Goal: Task Accomplishment & Management: Manage account settings

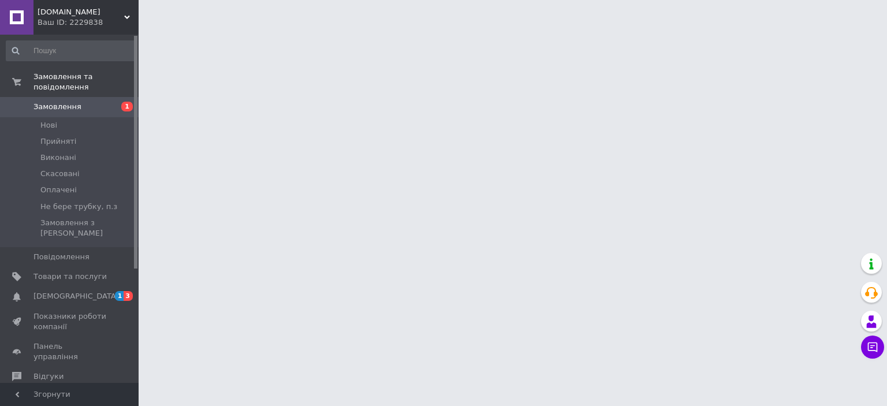
click at [722, 29] on html "[DOMAIN_NAME] Ваш ID: 2229838 Сайт [DOMAIN_NAME] Кабінет покупця Перевірити ста…" at bounding box center [443, 14] width 887 height 29
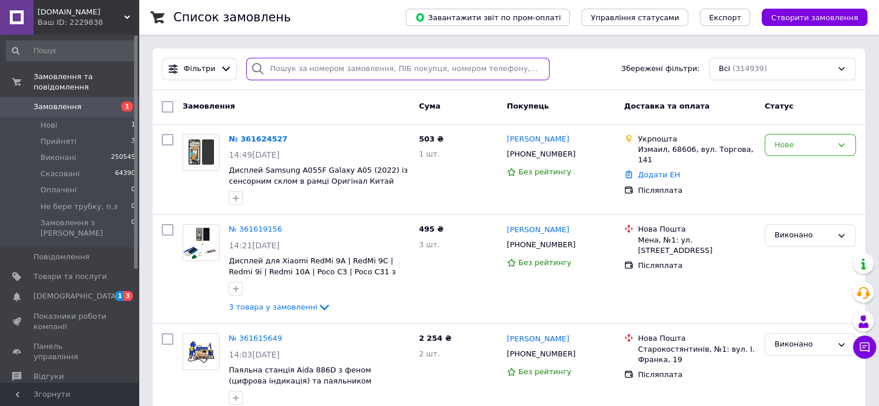
click at [278, 69] on input "search" at bounding box center [397, 69] width 303 height 23
paste input "0979344573"
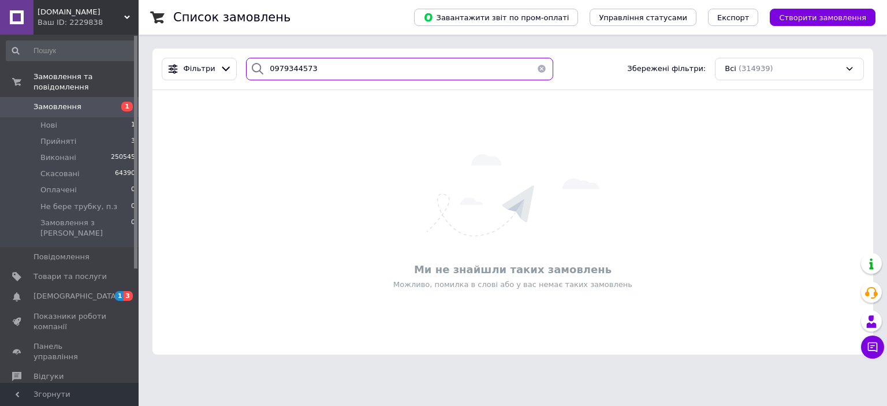
type input "0979344573"
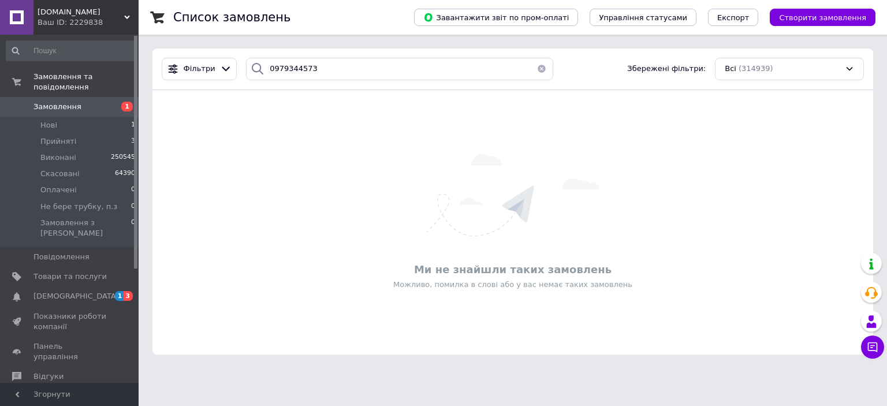
drag, startPoint x: 46, startPoint y: 90, endPoint x: 67, endPoint y: 89, distance: 20.8
click at [47, 97] on link "Замовлення 1" at bounding box center [71, 107] width 142 height 20
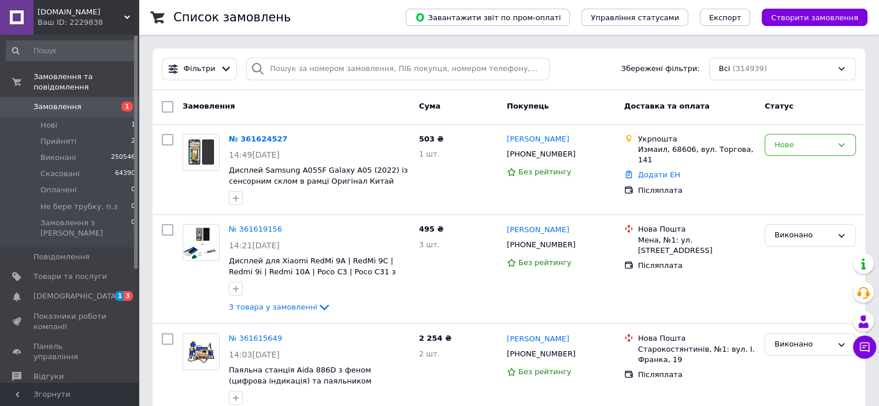
click at [44, 102] on span "Замовлення" at bounding box center [58, 107] width 48 height 10
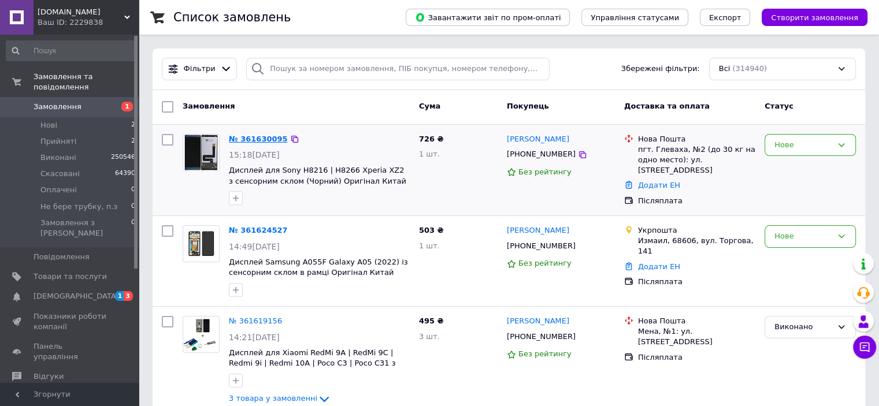
click at [247, 140] on link "№ 361630095" at bounding box center [258, 139] width 59 height 9
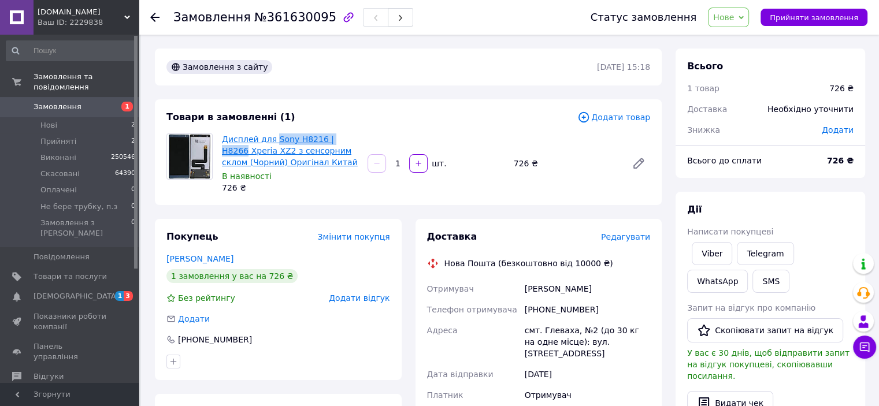
copy link "Sony H8216 | H8266"
drag, startPoint x: 340, startPoint y: 138, endPoint x: 273, endPoint y: 141, distance: 67.6
click at [273, 141] on span "Дисплей для Sony H8216 | H8266 Xperia XZ2 з сенсорним склом (Чорний) Оригінал К…" at bounding box center [290, 150] width 136 height 35
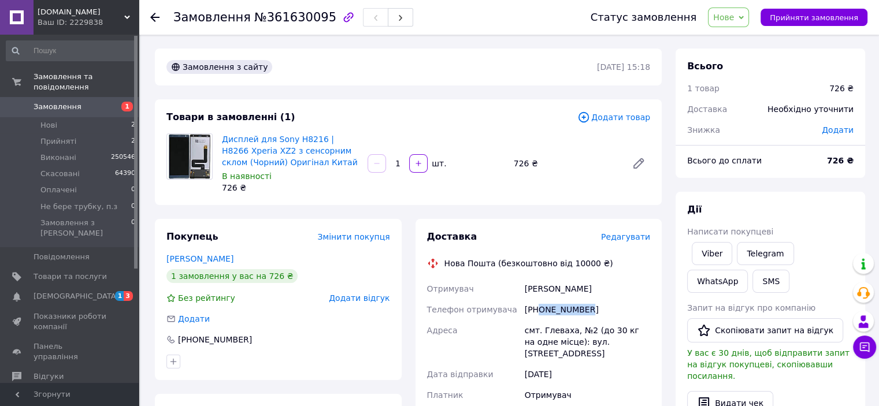
copy div "0505208349"
drag, startPoint x: 605, startPoint y: 307, endPoint x: 537, endPoint y: 308, distance: 68.2
click at [537, 308] on div "[PHONE_NUMBER]" at bounding box center [587, 309] width 130 height 21
click at [542, 295] on div "Найкус Денис" at bounding box center [587, 288] width 130 height 21
click at [540, 289] on div "Найкус Денис" at bounding box center [587, 288] width 130 height 21
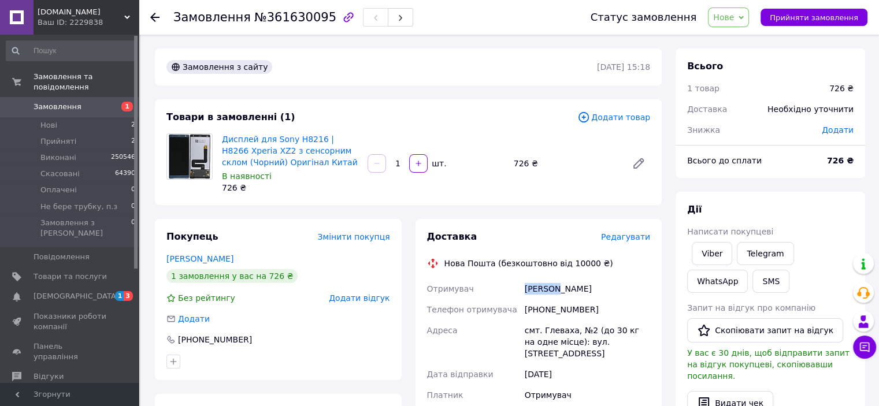
click at [540, 289] on div "Найкус Денис" at bounding box center [587, 288] width 130 height 21
copy div "Найкус Денис"
click at [734, 13] on span "Нове" at bounding box center [723, 17] width 21 height 9
click at [739, 59] on li "Виконано" at bounding box center [752, 57] width 88 height 17
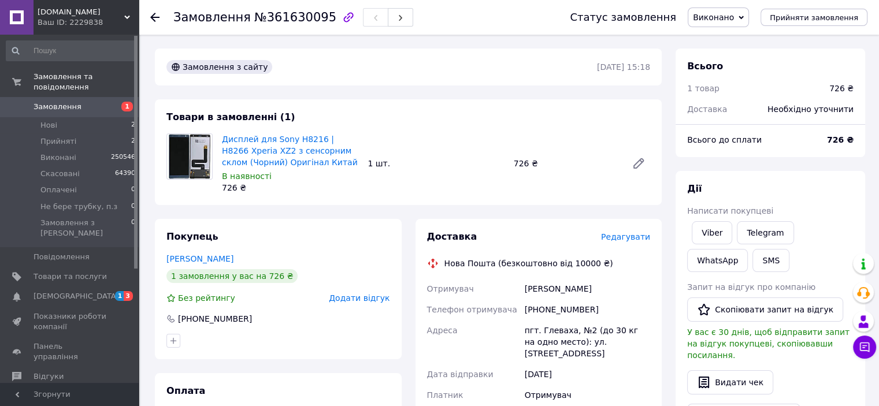
click at [555, 332] on div "пгт. Глеваха, №2 (до 30 кг на одно место): ул. [STREET_ADDRESS]" at bounding box center [587, 342] width 130 height 44
copy div "Глеваха"
click at [78, 97] on link "Замовлення 1" at bounding box center [71, 107] width 142 height 20
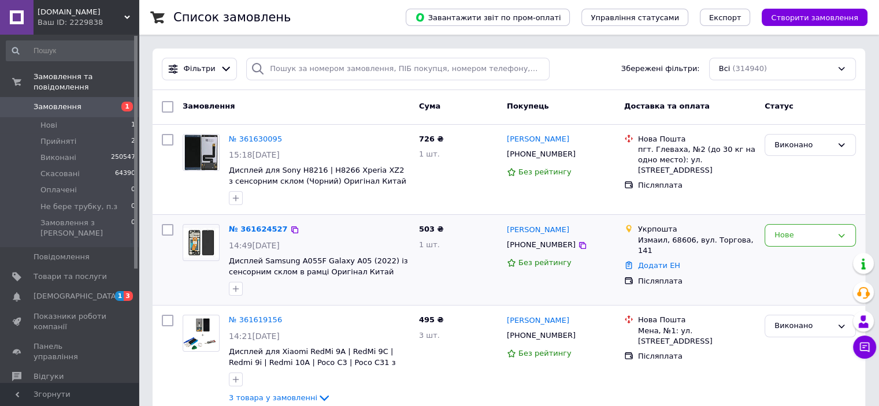
click at [748, 276] on div "Післяплата" at bounding box center [696, 281] width 117 height 10
click at [70, 102] on span "Замовлення" at bounding box center [58, 107] width 48 height 10
click at [69, 102] on span "Замовлення" at bounding box center [58, 107] width 48 height 10
click at [745, 293] on div "Укрпошта Измаил, 68606, вул. Торгова, 141 Додати ЕН Післяплата" at bounding box center [689, 260] width 140 height 81
click at [74, 103] on link "Замовлення 1" at bounding box center [71, 107] width 142 height 20
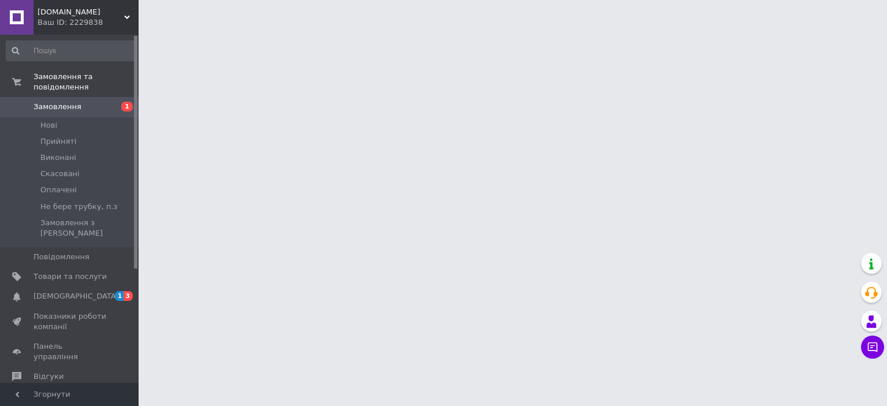
click at [735, 29] on html "[DOMAIN_NAME] Ваш ID: 2229838 Сайт [DOMAIN_NAME] Кабінет покупця Перевірити ста…" at bounding box center [443, 14] width 887 height 29
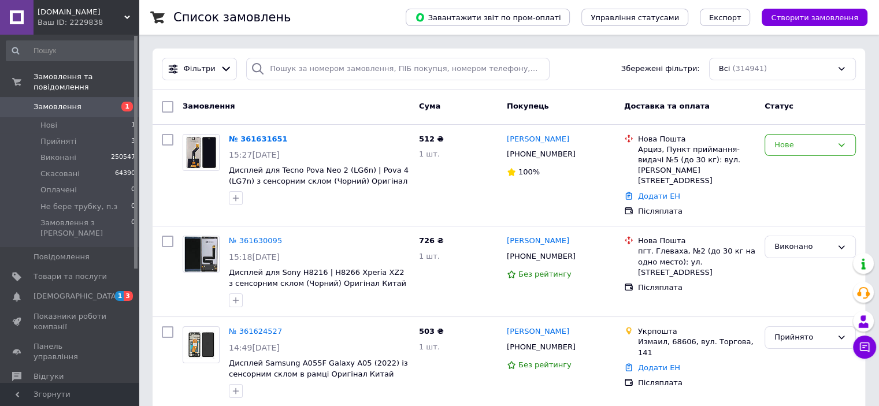
click at [63, 102] on link "Замовлення 1" at bounding box center [71, 107] width 142 height 20
click at [70, 102] on span "Замовлення" at bounding box center [58, 107] width 48 height 10
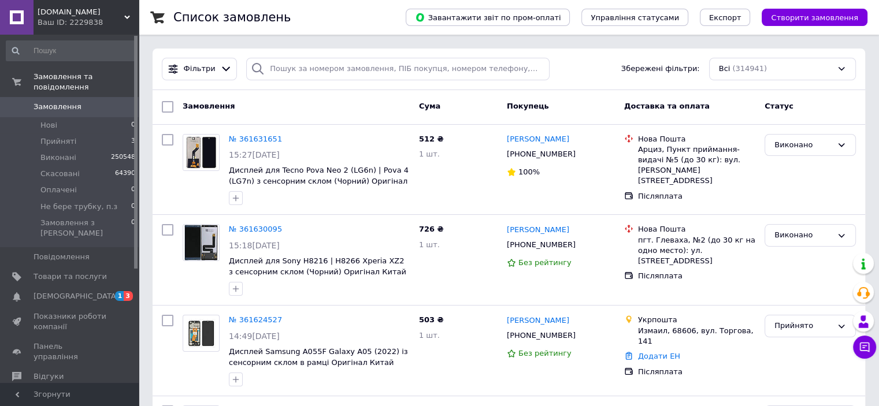
click at [58, 102] on span "Замовлення" at bounding box center [58, 107] width 48 height 10
click at [58, 97] on link "Замовлення 0" at bounding box center [71, 107] width 142 height 20
click at [762, 212] on div "№ 361631651 15:27, 12.09.2025 Дисплей для Tecno Pova Neo 2 (LG6n) | Pova 4 (LG7…" at bounding box center [508, 170] width 712 height 90
click at [49, 102] on span "Замовлення" at bounding box center [58, 107] width 48 height 10
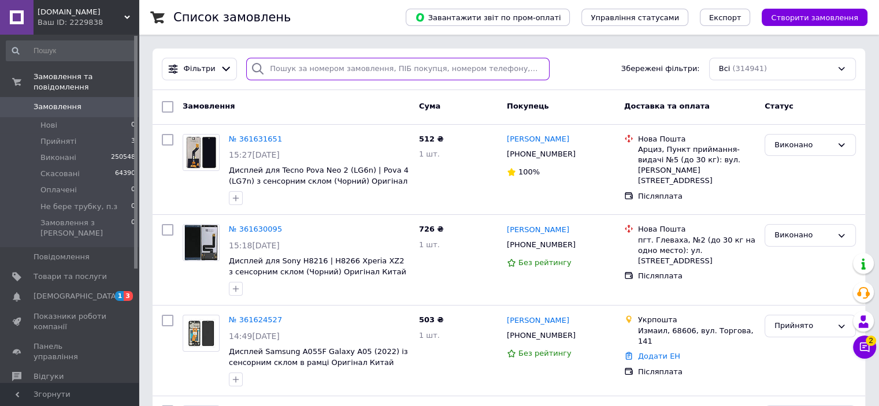
click at [308, 65] on input "search" at bounding box center [397, 69] width 303 height 23
paste input "0672333836"
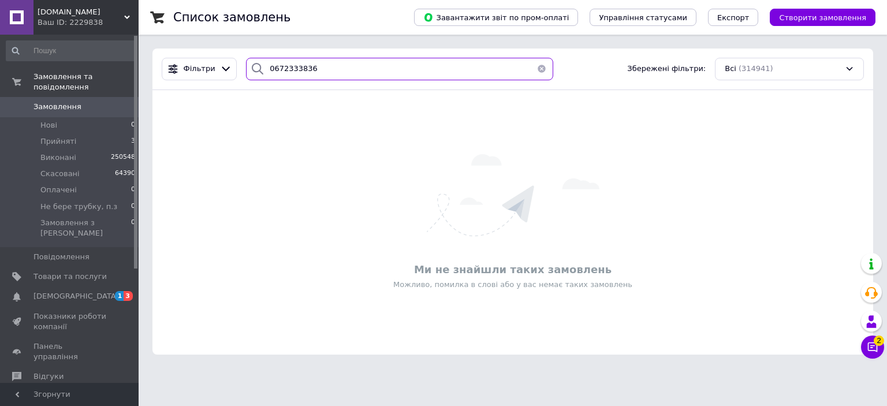
type input "0672333836"
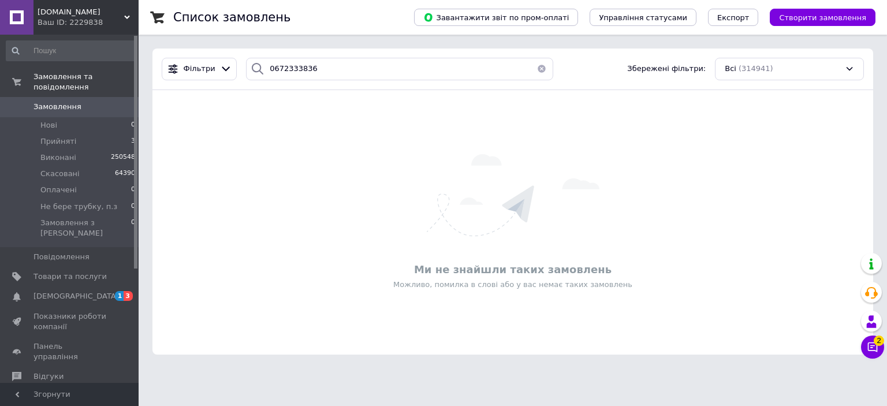
click at [65, 102] on span "Замовлення" at bounding box center [58, 107] width 48 height 10
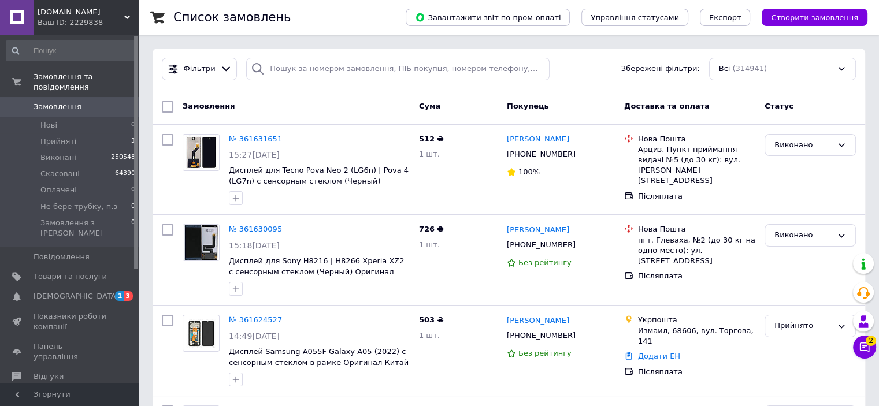
click at [84, 102] on span "Замовлення" at bounding box center [70, 107] width 73 height 10
drag, startPoint x: 807, startPoint y: 272, endPoint x: 795, endPoint y: 271, distance: 11.6
click at [807, 272] on div "Виконано" at bounding box center [810, 260] width 101 height 81
click at [723, 286] on div "Нова Пошта пгт. Глеваха, №2 (до 30 кг на одно место): ул. Киевская, 93 Післяпла…" at bounding box center [689, 260] width 140 height 81
click at [753, 198] on div "Нова Пошта Арциз, Пункт приймання-видачі №5 (до 30 кг): вул. Калмикова, 19 Післ…" at bounding box center [689, 169] width 140 height 81
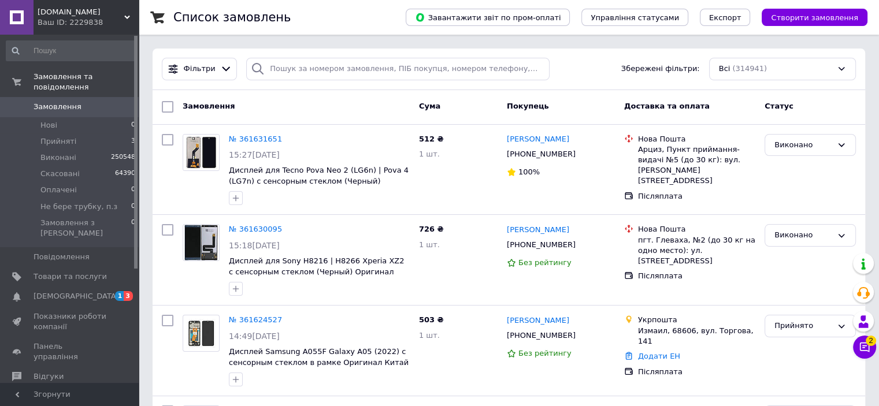
click at [61, 101] on link "Замовлення 0" at bounding box center [71, 107] width 142 height 20
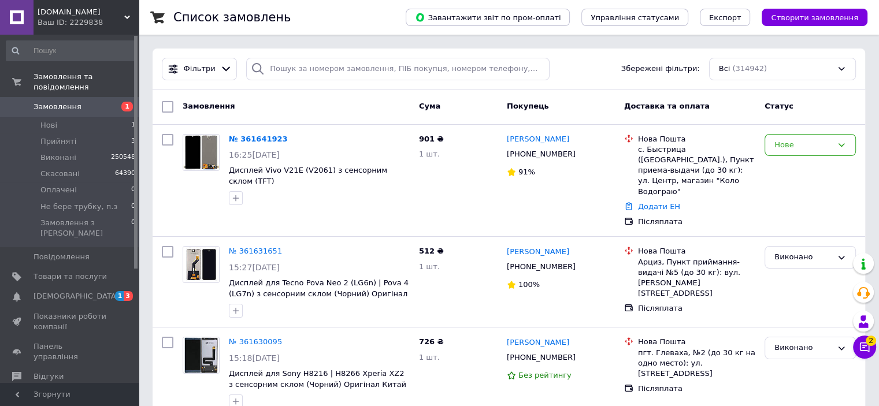
click at [45, 102] on span "Замовлення" at bounding box center [58, 107] width 48 height 10
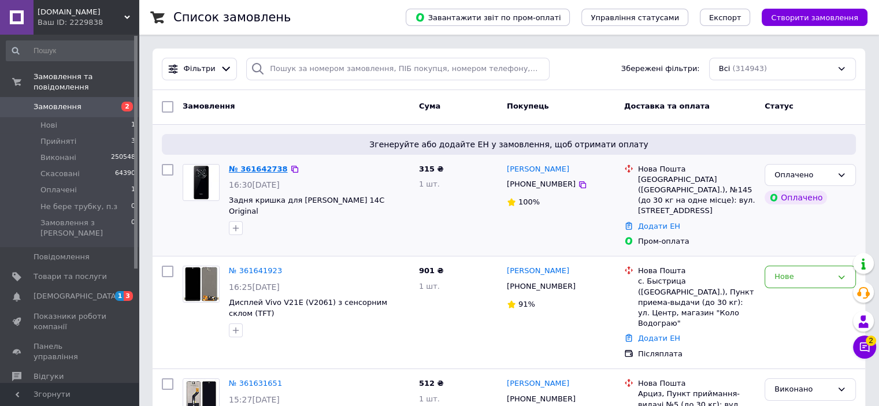
click at [272, 168] on link "№ 361642738" at bounding box center [258, 169] width 59 height 9
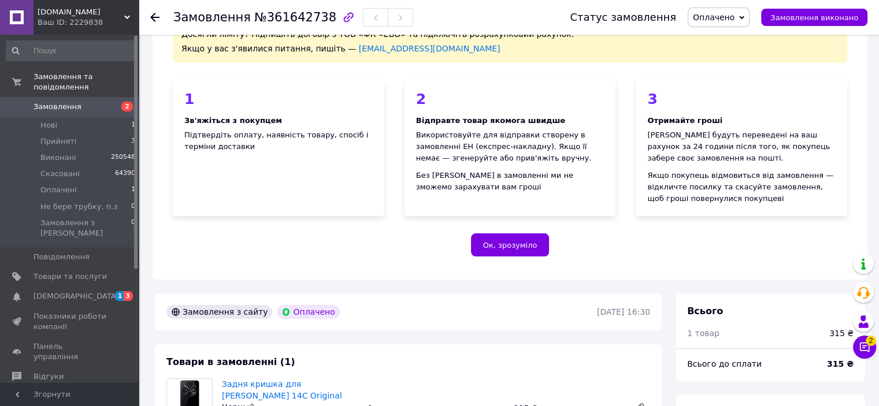
scroll to position [231, 0]
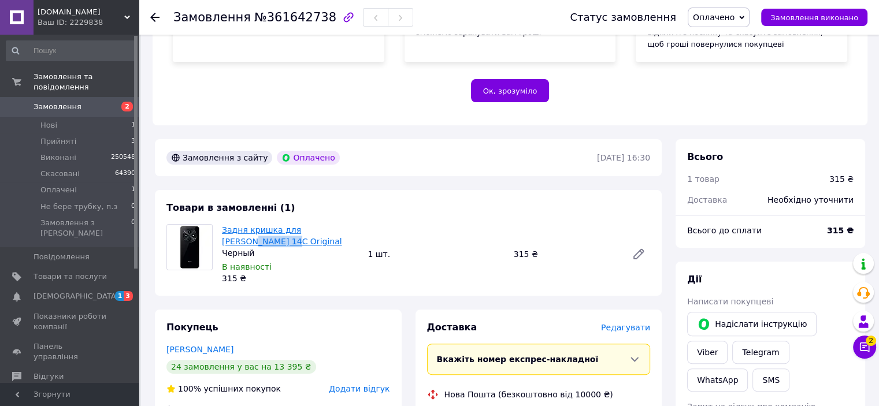
copy link "Redmi 14C"
drag, startPoint x: 364, startPoint y: 232, endPoint x: 318, endPoint y: 230, distance: 45.7
click at [318, 230] on div "Задня кришка для Xiaomi Redmi 14C Original Черный В наявності 315 ₴ 1 шт. 315 ₴" at bounding box center [435, 254] width 437 height 65
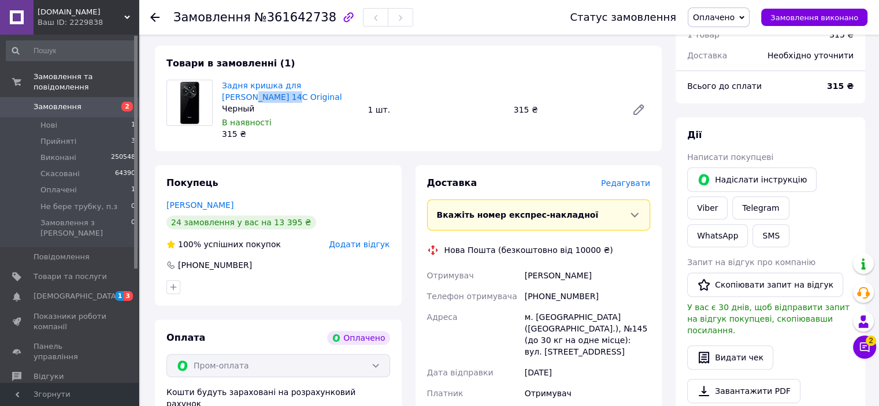
scroll to position [520, 0]
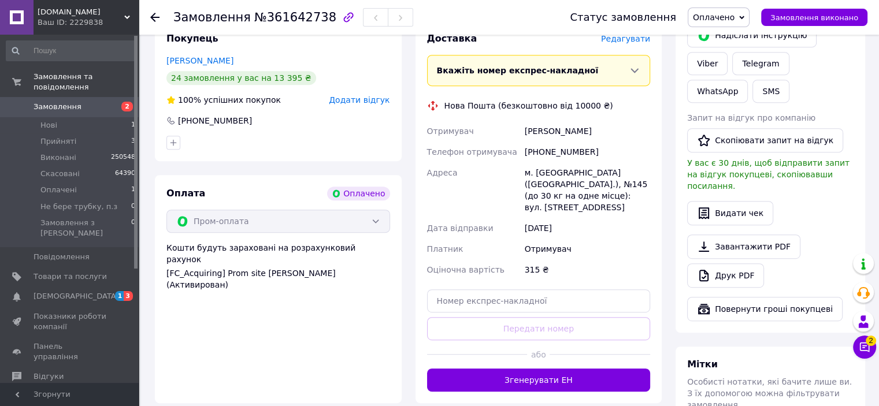
click at [527, 369] on button "Згенерувати ЕН" at bounding box center [539, 380] width 224 height 23
click at [533, 133] on div "Новак Андріан" at bounding box center [587, 131] width 130 height 21
copy div "Новак Андріан"
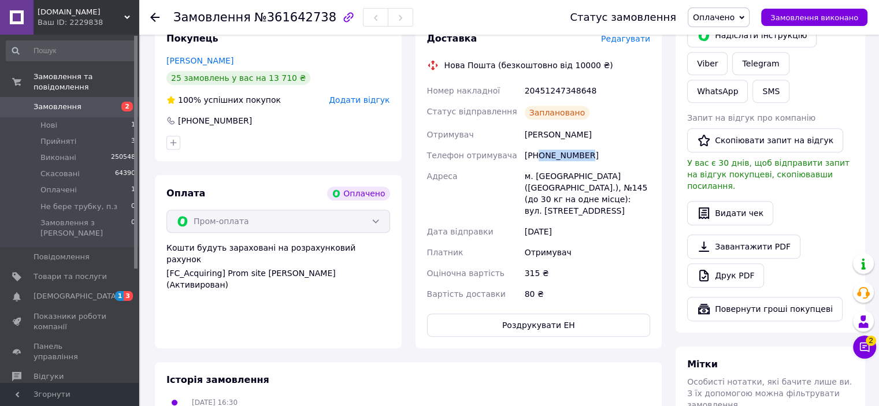
copy div "0961855631"
drag, startPoint x: 612, startPoint y: 150, endPoint x: 539, endPoint y: 157, distance: 73.7
click at [539, 157] on div "[PHONE_NUMBER]" at bounding box center [587, 155] width 130 height 21
click at [779, 16] on button "Замовлення виконано" at bounding box center [814, 17] width 106 height 17
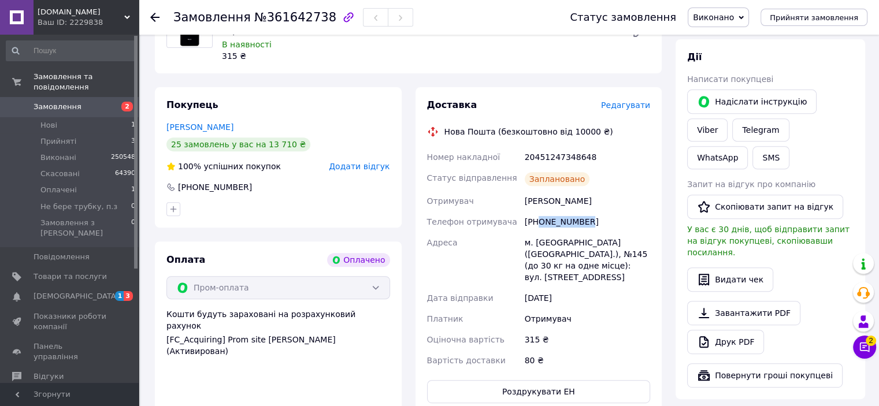
scroll to position [462, 0]
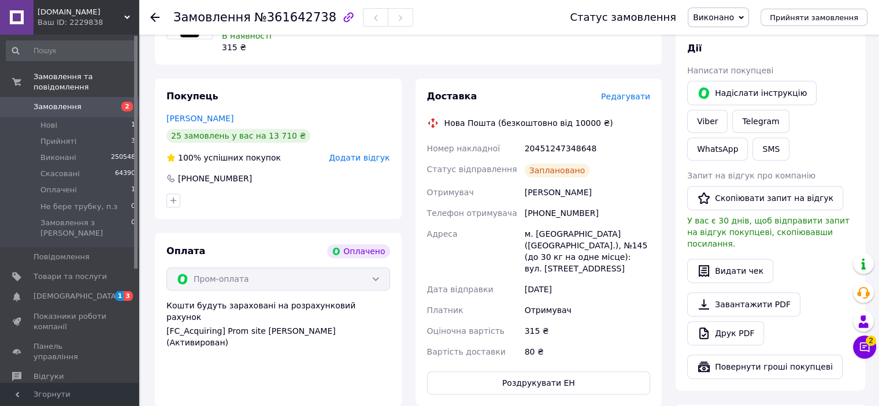
click at [543, 234] on div "м. Київ (Київська обл.), №145 (до 30 кг на одне місце): вул. Героїв Дніпра, 53" at bounding box center [587, 251] width 130 height 55
copy div "Київ"
drag, startPoint x: 601, startPoint y: 154, endPoint x: 519, endPoint y: 150, distance: 82.2
click at [519, 150] on div "Номер накладної 20451247348648 Статус відправлення Заплановано Отримувач Новак …" at bounding box center [539, 250] width 228 height 224
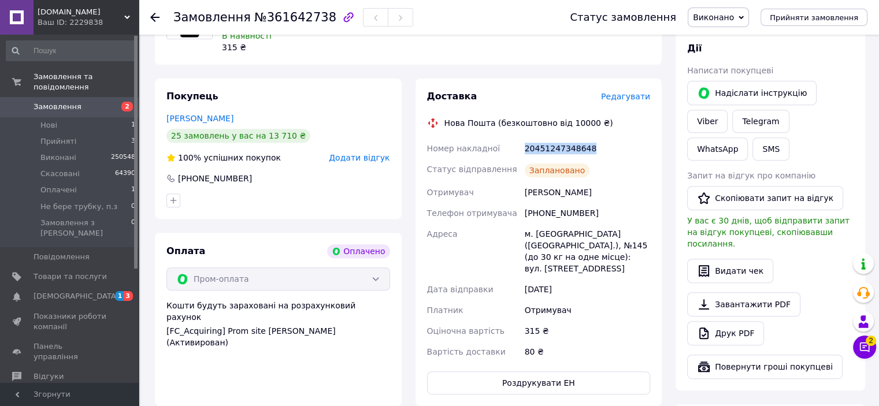
copy div "Номер накладної 20451247348648"
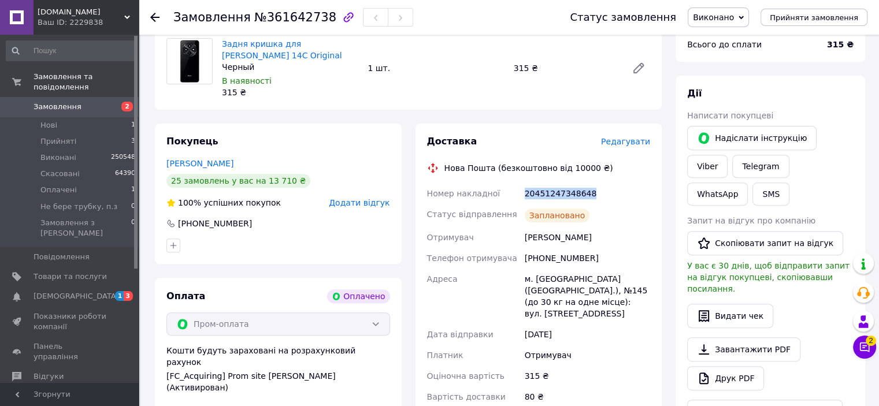
scroll to position [347, 0]
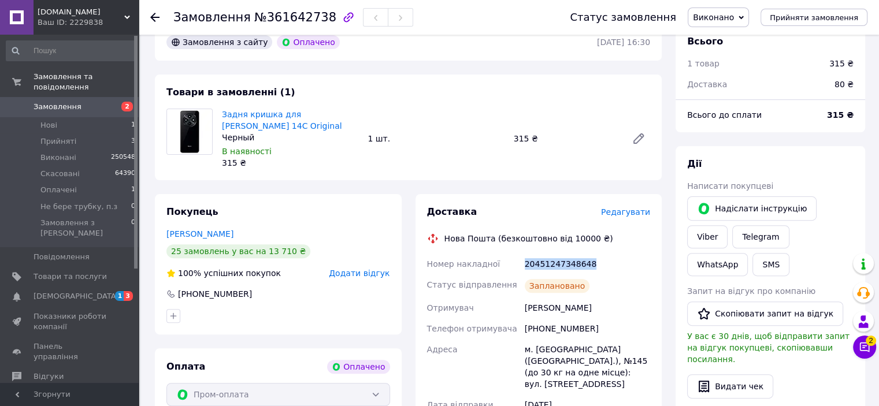
click at [70, 102] on span "Замовлення" at bounding box center [58, 107] width 48 height 10
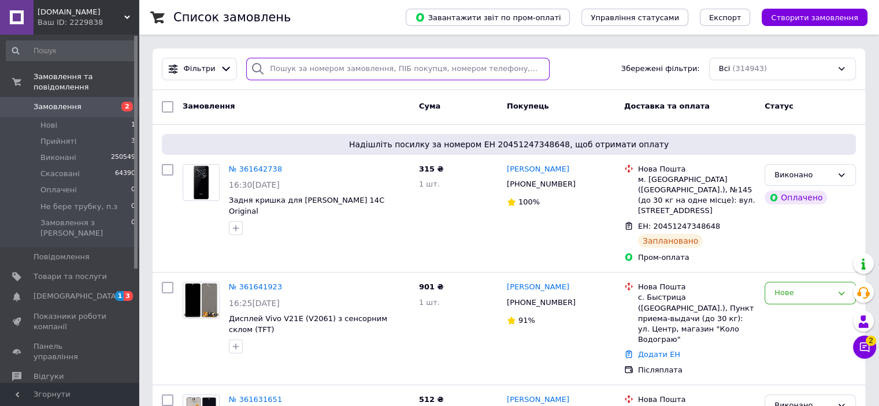
click at [277, 70] on input "search" at bounding box center [397, 69] width 303 height 23
paste input "0932910676"
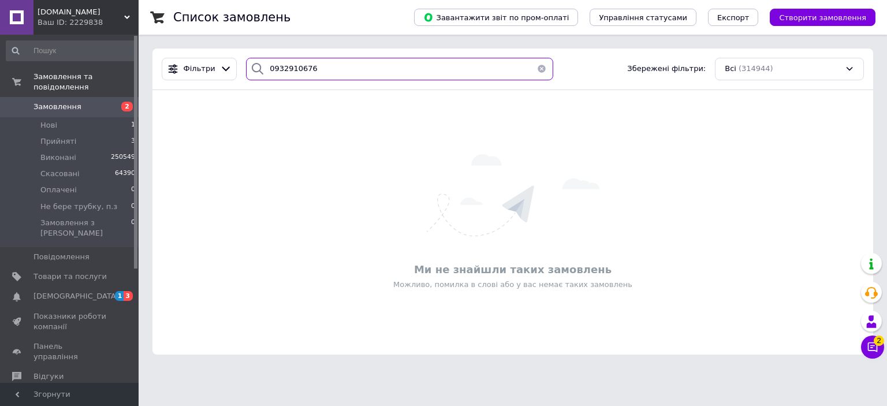
type input "0932910676"
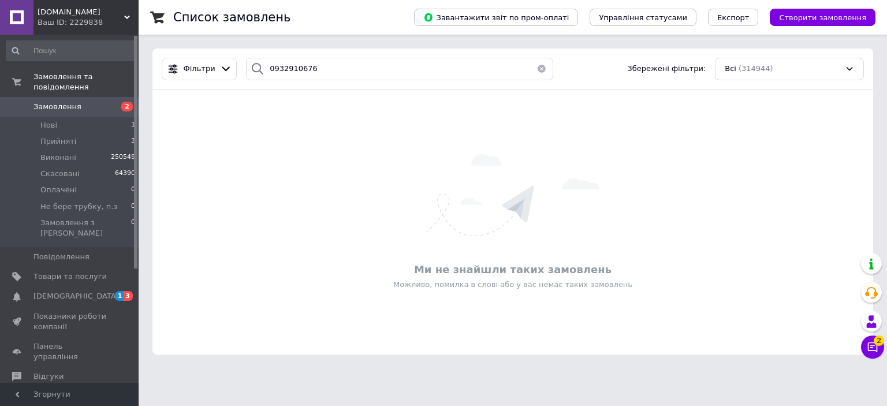
click at [73, 102] on span "Замовлення" at bounding box center [58, 107] width 48 height 10
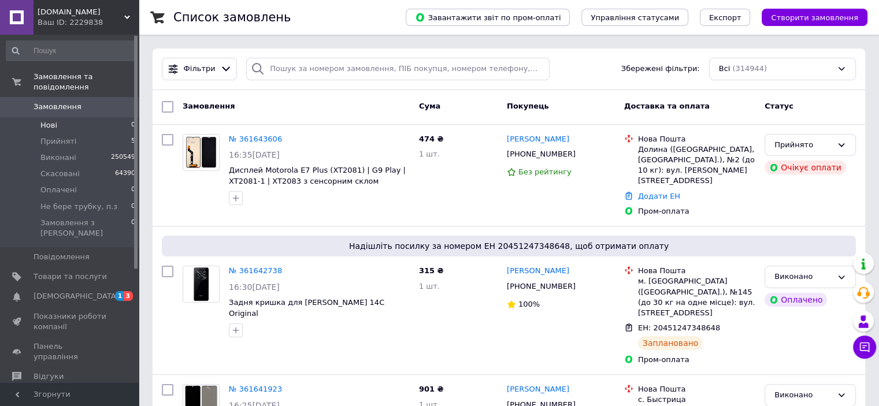
drag, startPoint x: 50, startPoint y: 109, endPoint x: 72, endPoint y: 1, distance: 110.1
click at [50, 117] on li "Нові 0" at bounding box center [71, 125] width 142 height 16
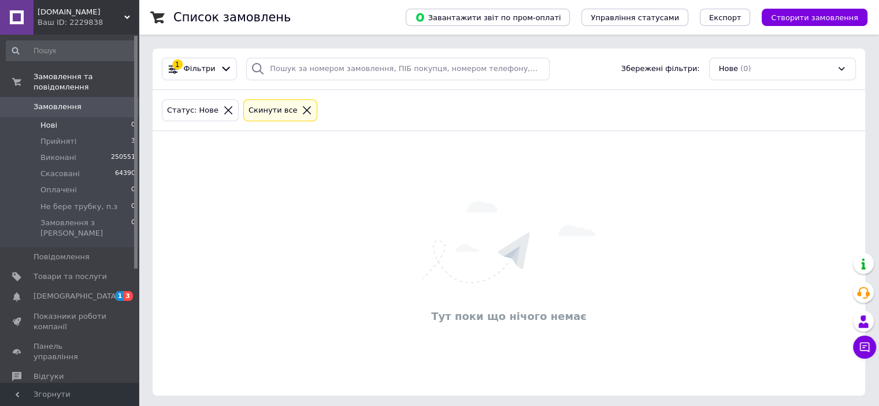
drag, startPoint x: 730, startPoint y: 248, endPoint x: 573, endPoint y: 224, distance: 158.9
click at [730, 248] on div "Тут поки що нічого немає" at bounding box center [508, 263] width 712 height 241
drag, startPoint x: 260, startPoint y: 59, endPoint x: 263, endPoint y: 50, distance: 9.9
click at [263, 50] on div "1 Фільтри Збережені фільтри: Нове (0)" at bounding box center [508, 70] width 712 height 42
click at [64, 102] on span "Замовлення" at bounding box center [58, 107] width 48 height 10
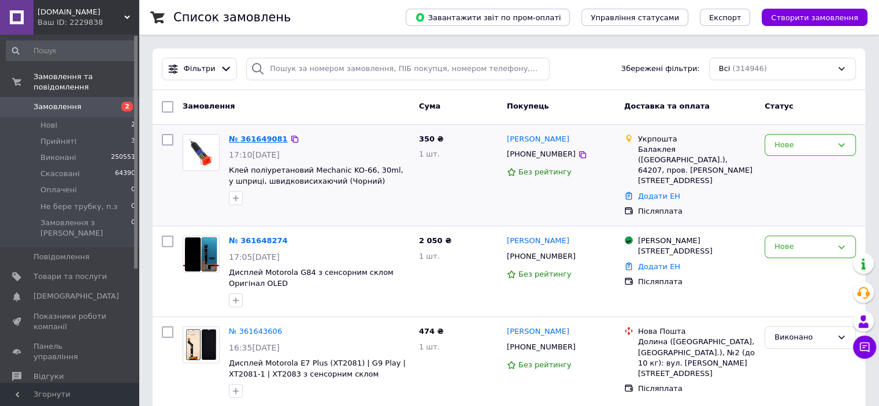
click at [254, 142] on link "№ 361649081" at bounding box center [258, 139] width 59 height 9
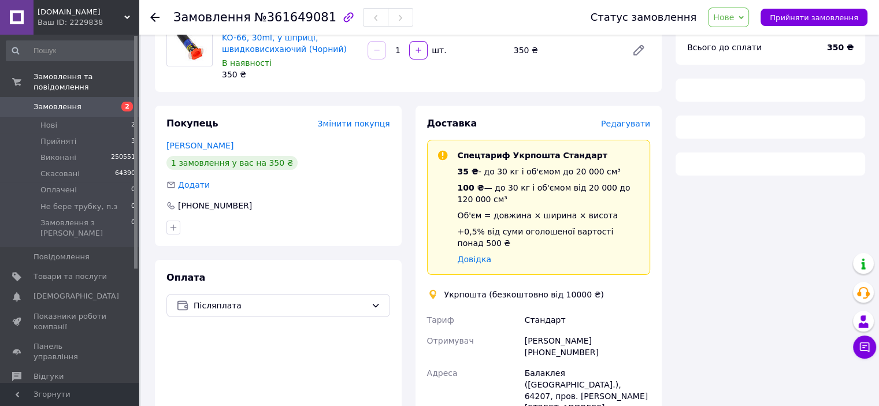
scroll to position [173, 0]
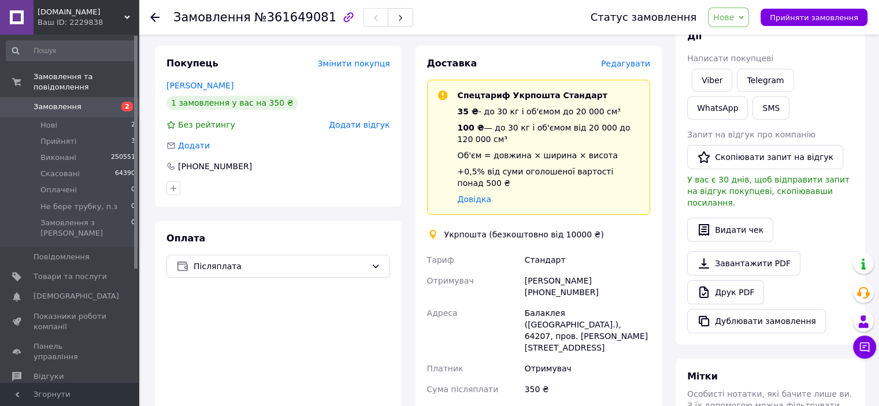
drag, startPoint x: 652, startPoint y: 267, endPoint x: 604, endPoint y: 268, distance: 48.5
click at [604, 268] on div "Доставка Редагувати Спецтариф Укрпошта Стандарт 35 ₴ - до 30 кг і об'ємом до 20…" at bounding box center [538, 311] width 247 height 530
copy div "0964695992"
click at [734, 13] on span "Нове" at bounding box center [723, 17] width 21 height 9
click at [741, 54] on li "Виконано" at bounding box center [752, 57] width 88 height 17
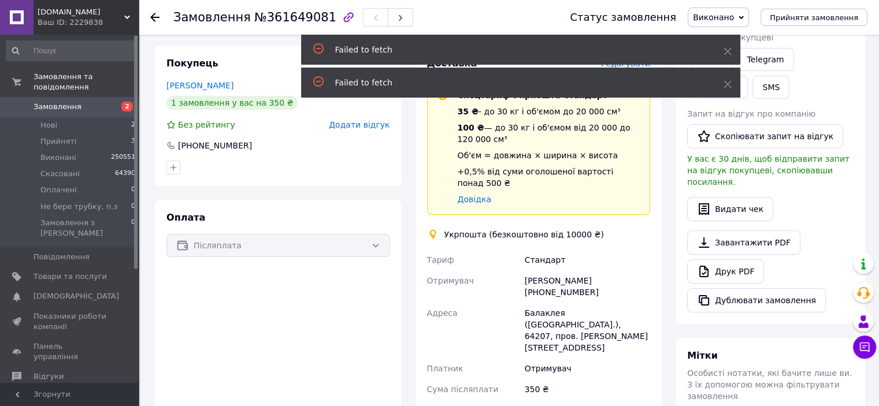
click at [344, 163] on div at bounding box center [278, 167] width 228 height 18
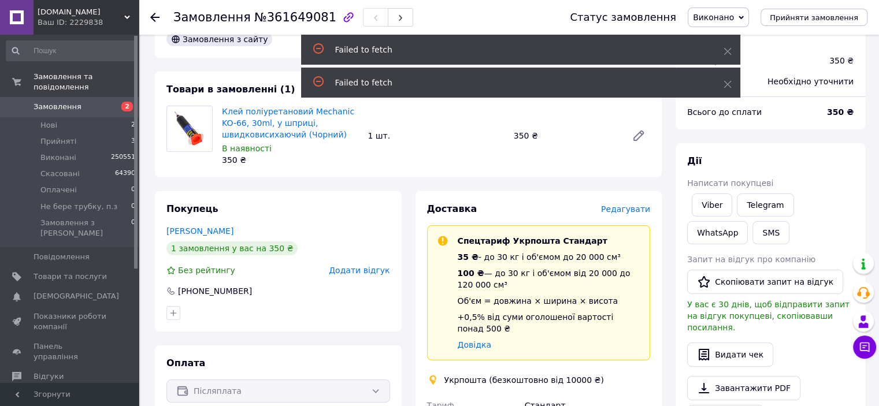
scroll to position [0, 0]
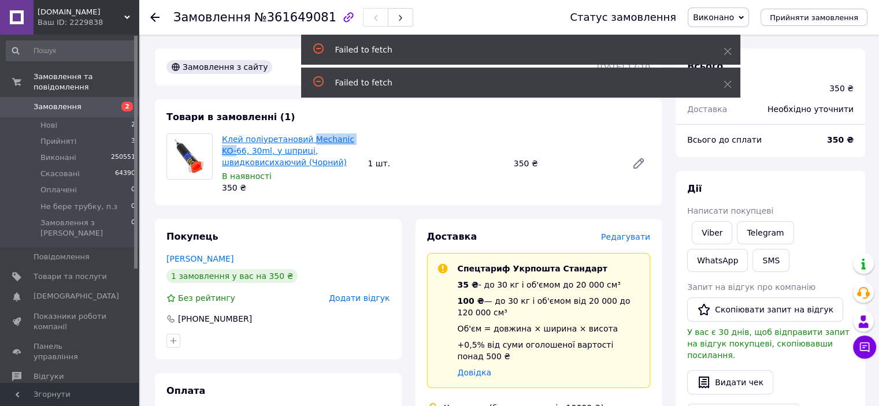
copy link "[PERSON_NAME]-"
drag, startPoint x: 354, startPoint y: 136, endPoint x: 304, endPoint y: 136, distance: 49.1
click at [304, 136] on span "Клей поліуретановий Mechanic KO-66, 30ml, у шприці, швидковисихаючий (Чорний)" at bounding box center [290, 150] width 136 height 35
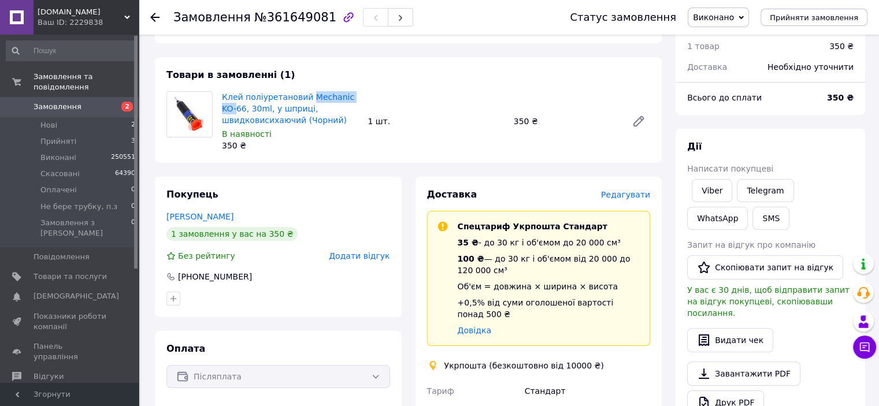
scroll to position [173, 0]
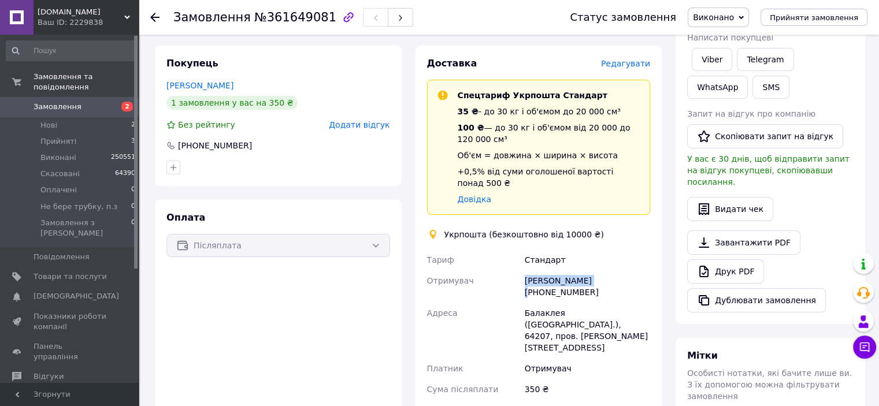
copy div "Отримувач [PERSON_NAME]"
drag, startPoint x: 585, startPoint y: 273, endPoint x: 520, endPoint y: 267, distance: 65.0
click at [520, 267] on div "Тариф Стандарт Отримувач Анастасия Баева +380964695992 Адреса Балаклея (Харьков…" at bounding box center [539, 351] width 228 height 203
drag, startPoint x: 650, startPoint y: 270, endPoint x: 601, endPoint y: 270, distance: 49.1
click at [601, 270] on div "[PERSON_NAME] [PHONE_NUMBER]" at bounding box center [587, 286] width 130 height 32
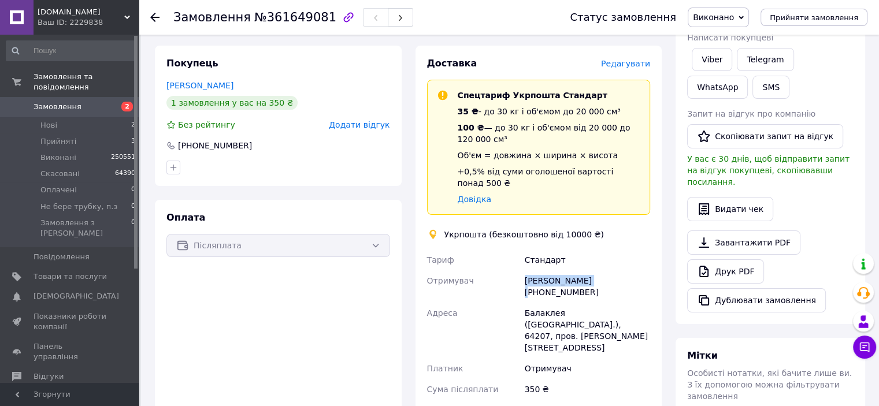
copy div "0964695992"
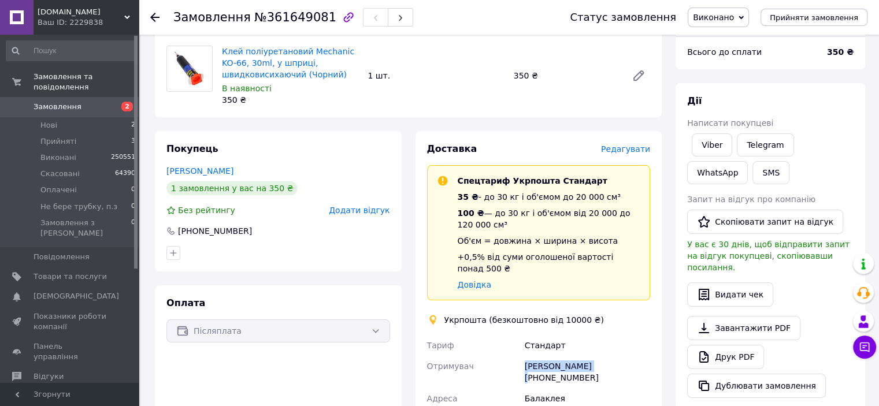
scroll to position [0, 0]
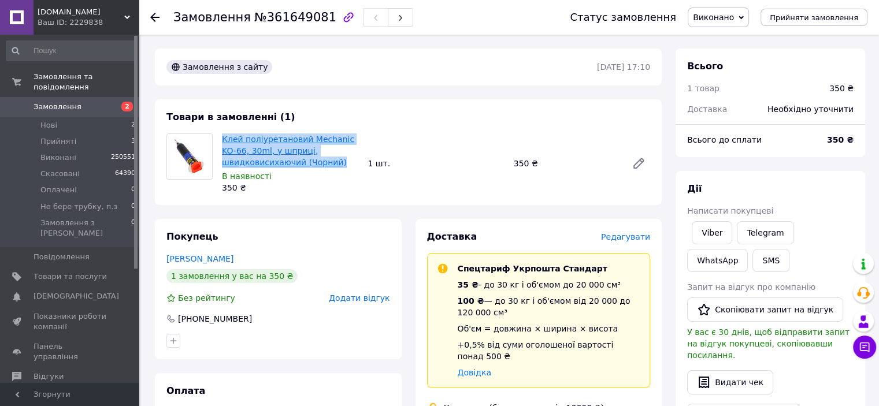
copy link "Клей поліуретановий Mechanic KO-66, 30ml, у шприці, швидковисихаючий (Чорний)"
drag, startPoint x: 336, startPoint y: 161, endPoint x: 222, endPoint y: 141, distance: 115.6
click at [222, 141] on span "Клей поліуретановий Mechanic KO-66, 30ml, у шприці, швидковисихаючий (Чорний)" at bounding box center [290, 150] width 136 height 35
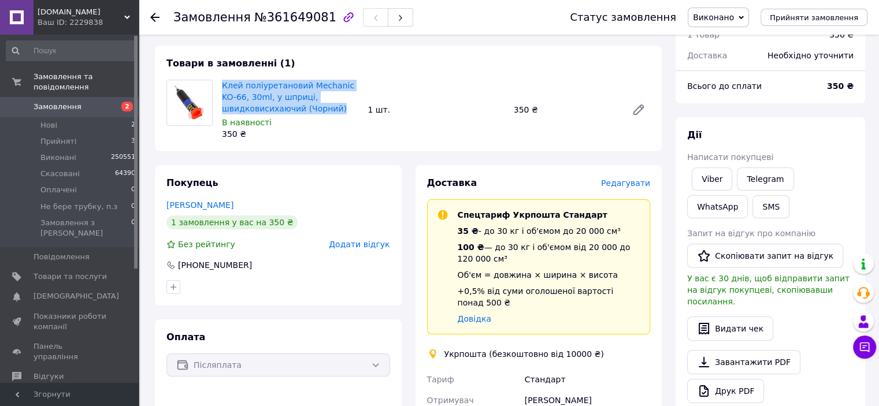
scroll to position [289, 0]
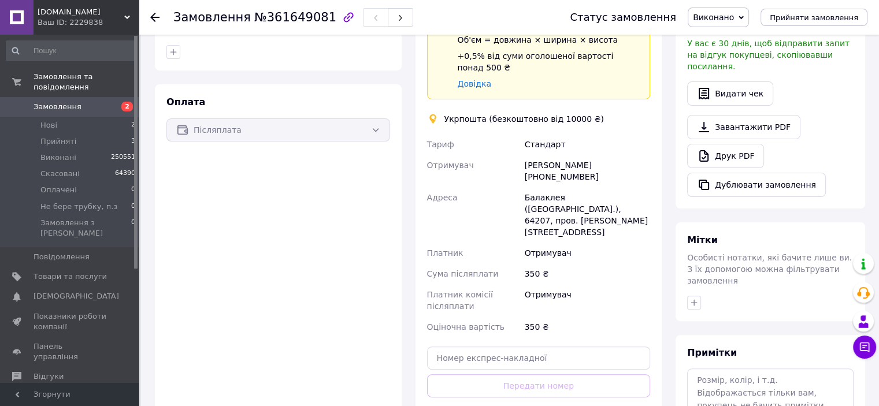
click at [530, 189] on div "Балаклея (Харьковская обл.), 64207, пров. Серпуховський, 1" at bounding box center [587, 214] width 130 height 55
copy div "64207"
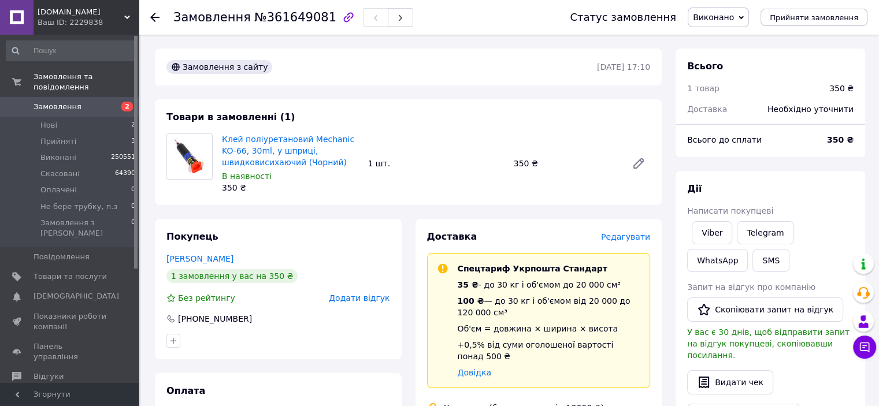
scroll to position [0, 0]
click at [42, 102] on span "Замовлення" at bounding box center [58, 107] width 48 height 10
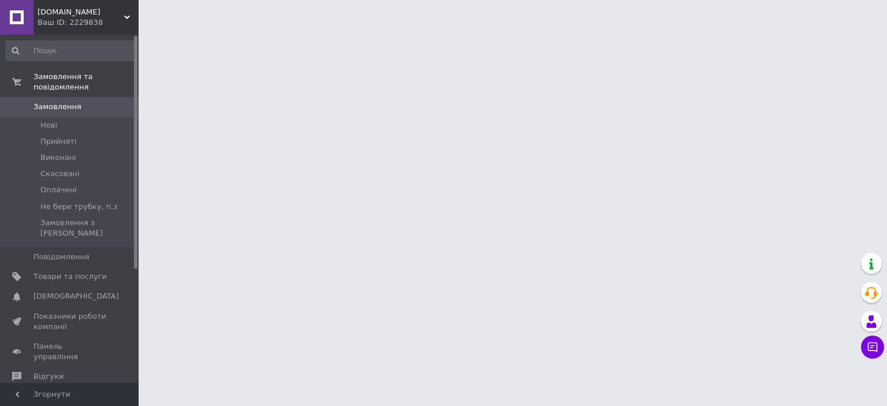
drag, startPoint x: 45, startPoint y: 96, endPoint x: 60, endPoint y: 32, distance: 66.4
click at [45, 102] on span "Замовлення" at bounding box center [58, 107] width 48 height 10
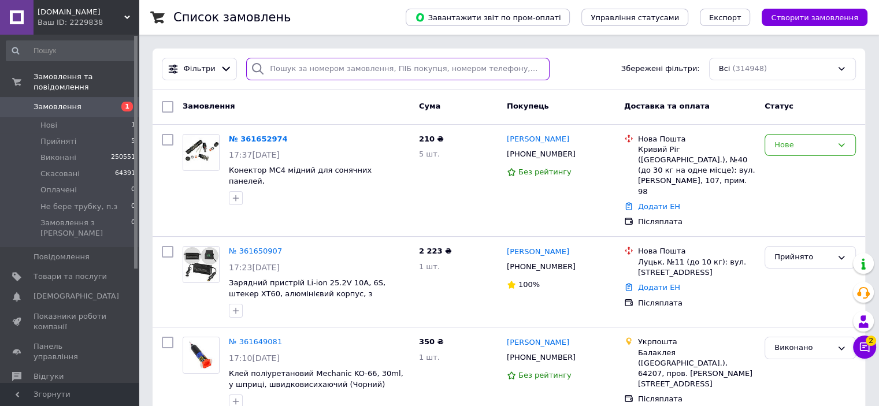
click at [285, 69] on input "search" at bounding box center [397, 69] width 303 height 23
paste input "0951731766"
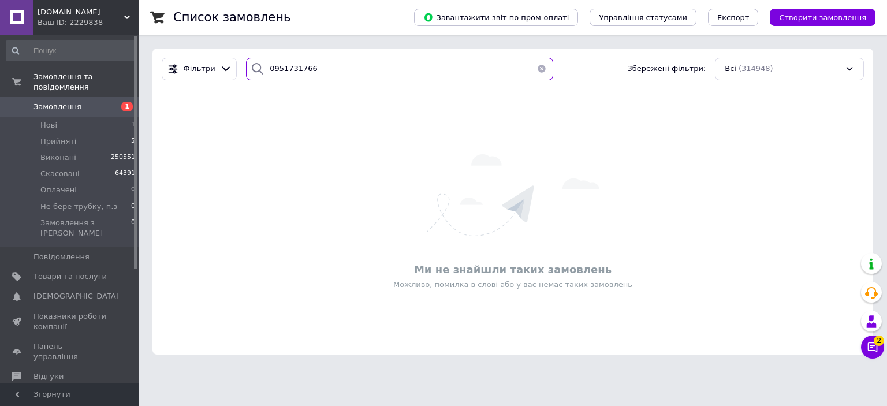
type input "0951731766"
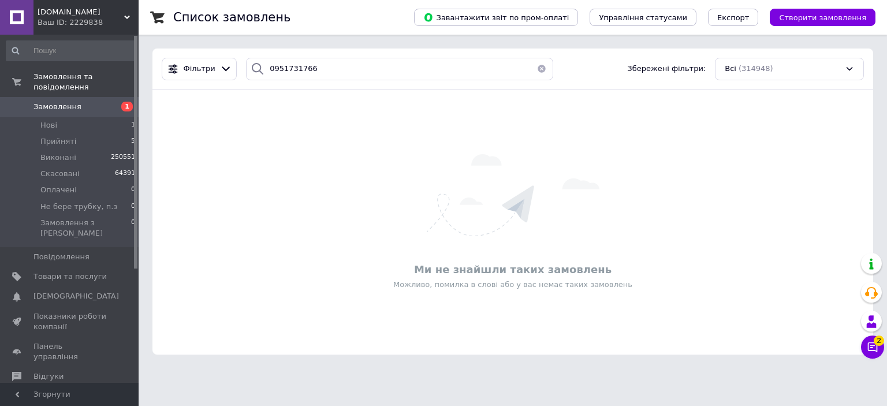
drag, startPoint x: 802, startPoint y: 195, endPoint x: 446, endPoint y: 36, distance: 389.4
click at [802, 195] on div "Ми не знайшли таких замовлень Можливо, помилка в слові або у вас немає таких за…" at bounding box center [512, 222] width 721 height 241
click at [66, 102] on span "Замовлення" at bounding box center [58, 107] width 48 height 10
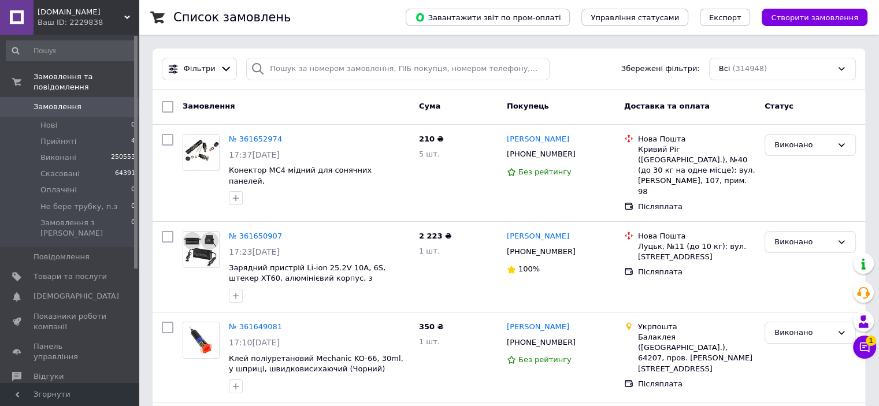
click at [57, 102] on span "Замовлення" at bounding box center [58, 107] width 48 height 10
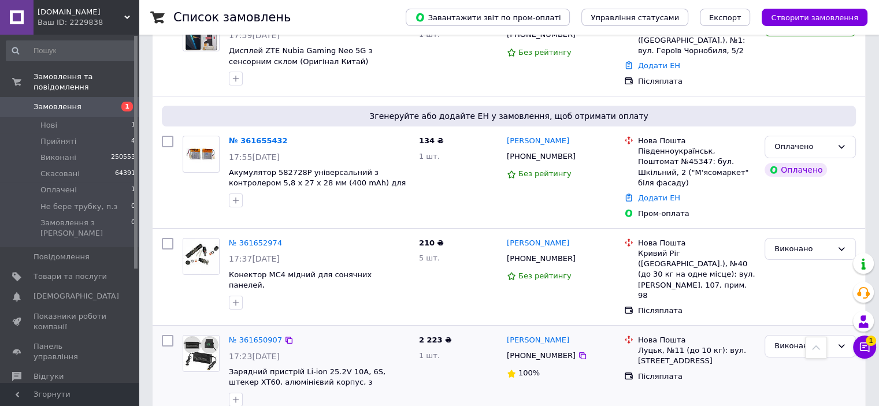
scroll to position [116, 0]
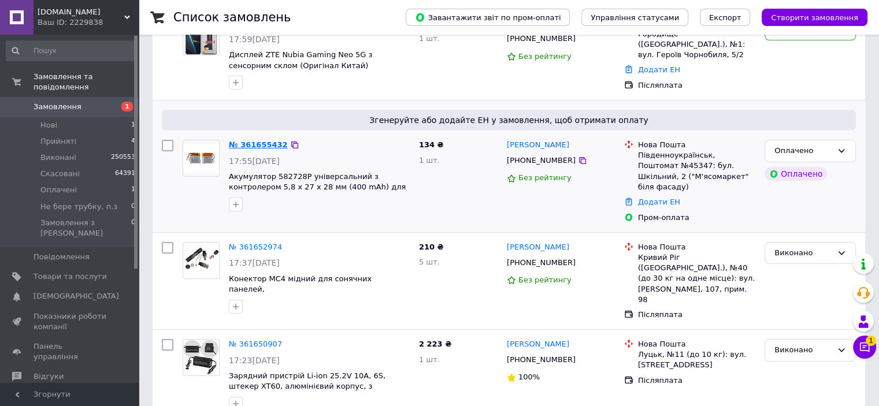
click at [245, 147] on link "№ 361655432" at bounding box center [258, 144] width 59 height 9
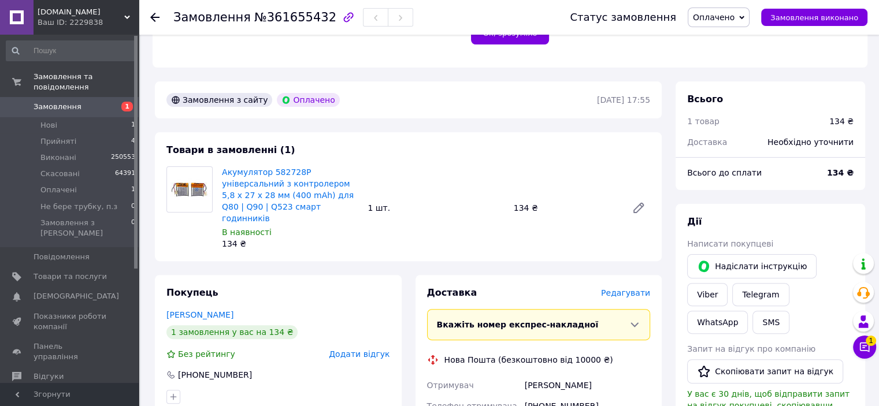
click at [467, 247] on div "Товари в замовленні (1) Акумулятор 582728P універсальний з контролером 5,8 х 27…" at bounding box center [408, 196] width 507 height 129
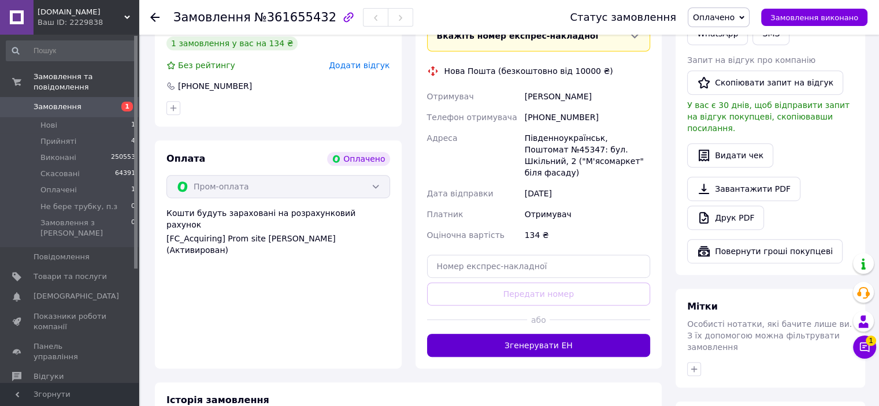
click at [529, 334] on button "Згенерувати ЕН" at bounding box center [539, 345] width 224 height 23
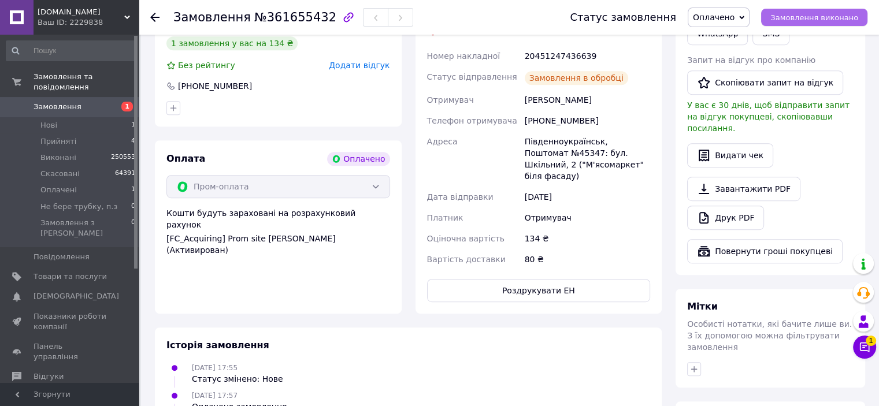
click at [813, 17] on span "Замовлення виконано" at bounding box center [814, 17] width 88 height 9
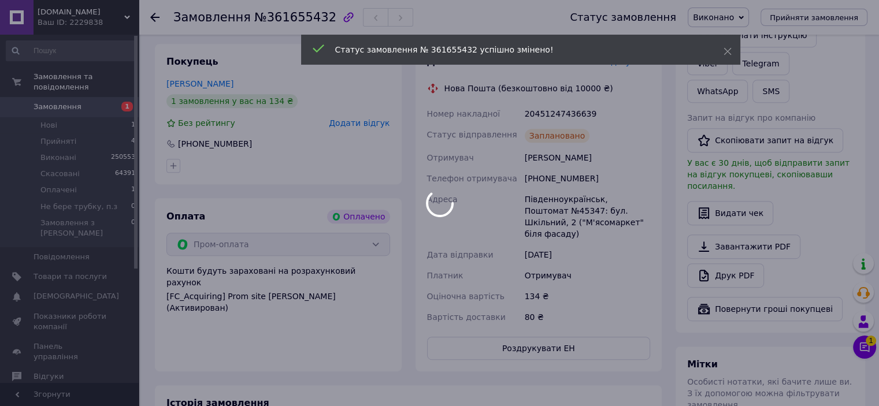
scroll to position [520, 0]
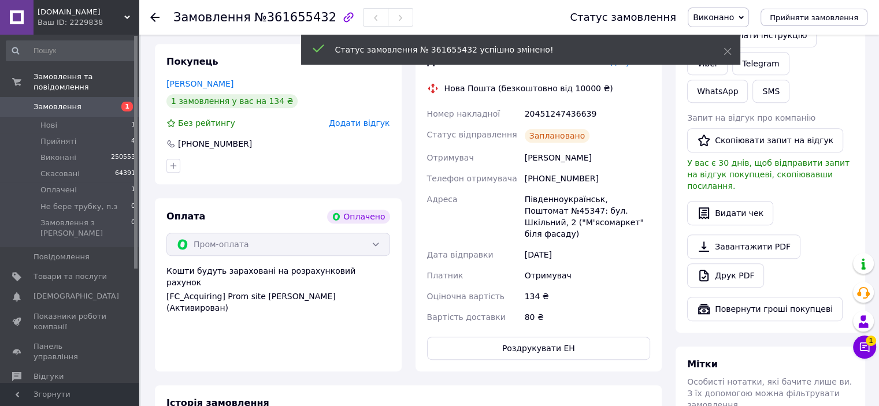
click at [537, 147] on div "Євстіфєєв Кирило" at bounding box center [587, 157] width 130 height 21
copy div "Євстіфєєв Кирило"
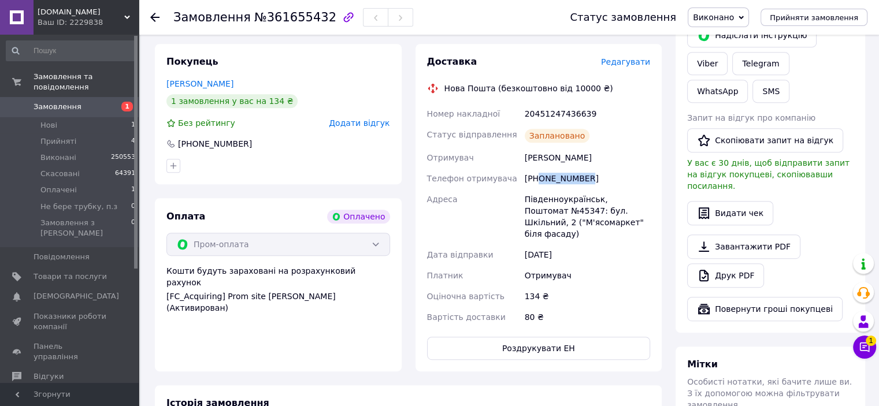
copy div "0680833530"
drag, startPoint x: 595, startPoint y: 168, endPoint x: 538, endPoint y: 168, distance: 56.6
click at [538, 168] on div "[PHONE_NUMBER]" at bounding box center [587, 178] width 130 height 21
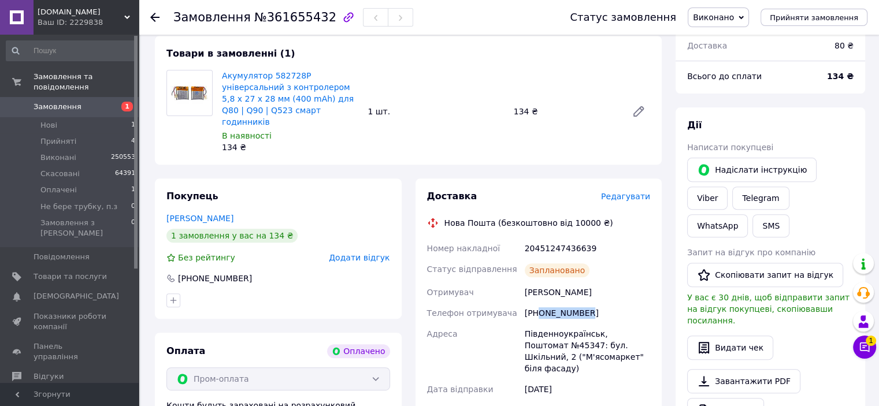
scroll to position [231, 0]
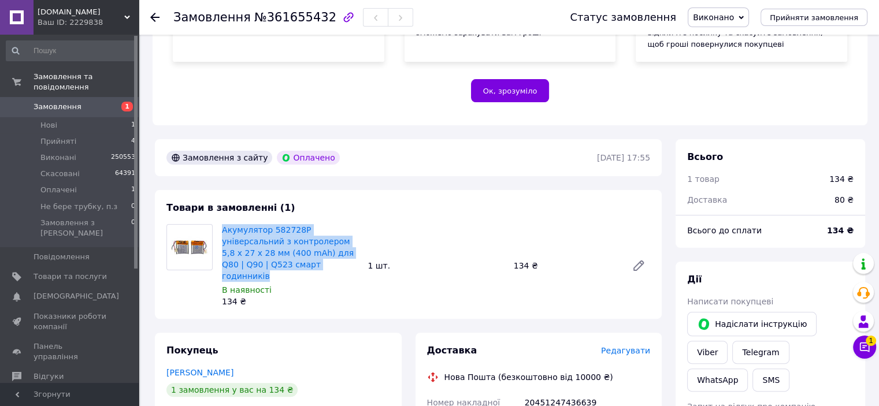
drag, startPoint x: 314, startPoint y: 266, endPoint x: 218, endPoint y: 231, distance: 102.5
click at [218, 231] on div "Акумулятор 582728P універсальний з контролером 5,8 х 27 х 28 мм (400 mAh) для Q…" at bounding box center [290, 266] width 146 height 88
copy link "Акумулятор 582728P універсальний з контролером 5,8 х 27 х 28 мм (400 mAh) для Q…"
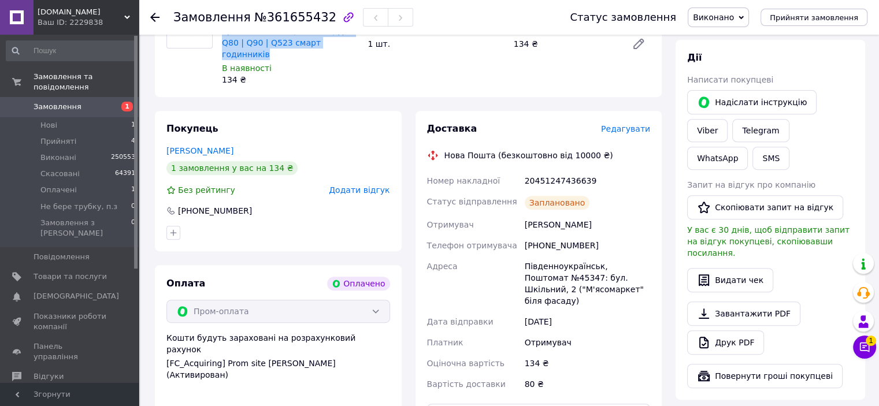
scroll to position [462, 0]
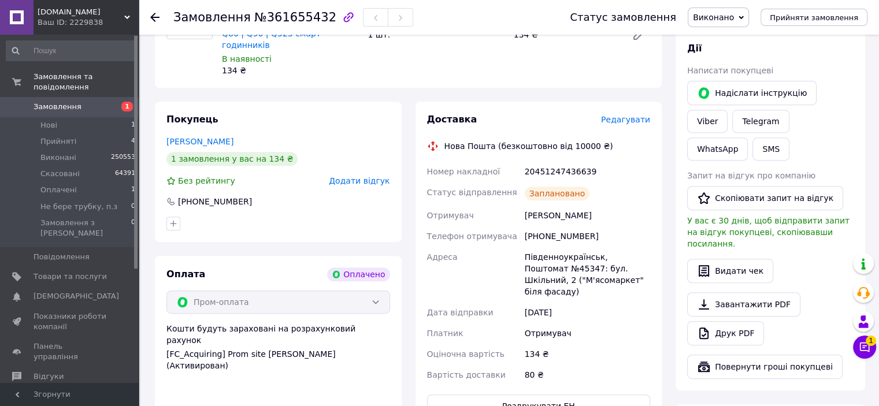
click at [540, 247] on div "Південноукраїнськ, Поштомат №45347: бул. Шкільний, 2 ("М'ясомаркет" біля фасаду)" at bounding box center [587, 274] width 130 height 55
copy div "Південноукраїнськ"
click at [530, 259] on div "Південноукраїнськ, Поштомат №45347: бул. Шкільний, 2 ("М'ясомаркет" біля фасаду)" at bounding box center [587, 274] width 130 height 55
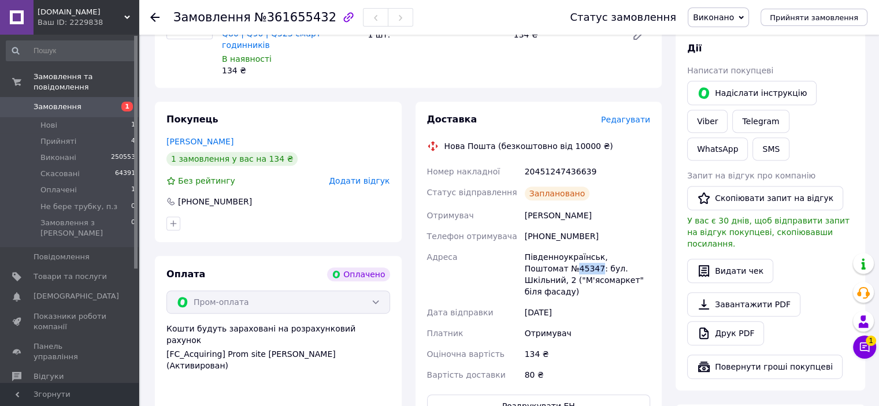
copy div "45347"
copy div "Номер накладної 20451247436639"
drag, startPoint x: 589, startPoint y: 153, endPoint x: 519, endPoint y: 158, distance: 70.7
click at [519, 161] on div "Номер накладної 20451247436639 Статус відправлення Заплановано Отримувач Євстіф…" at bounding box center [539, 273] width 228 height 224
click at [84, 102] on span "Замовлення" at bounding box center [70, 107] width 73 height 10
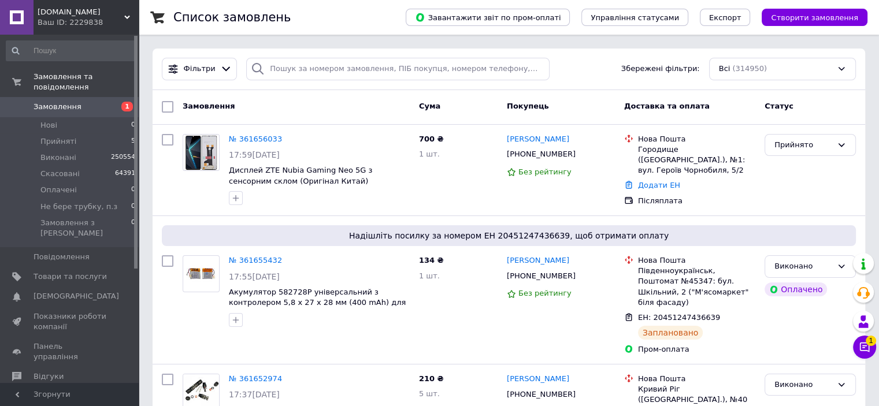
click at [49, 102] on span "Замовлення" at bounding box center [58, 107] width 48 height 10
